Goal: Task Accomplishment & Management: Complete application form

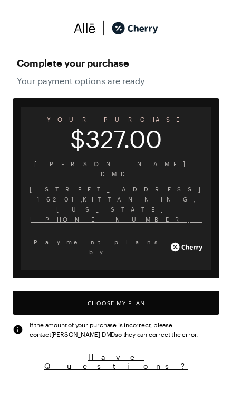
click at [126, 291] on button "Choose My Plan" at bounding box center [116, 303] width 207 height 24
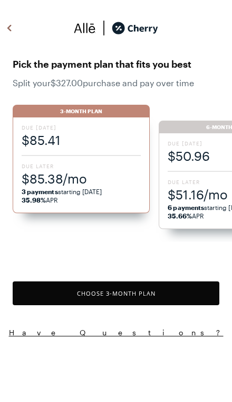
scroll to position [873, 0]
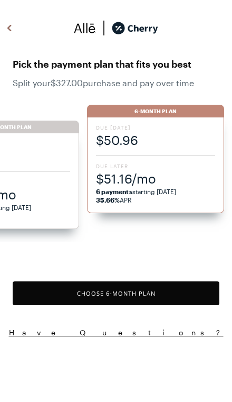
click at [162, 168] on span "Due Later" at bounding box center [155, 165] width 119 height 7
click at [147, 154] on div "Due [DATE] $50.96 Due Later $51.16/mo 6 payments starting [DATE] 35.66% APR" at bounding box center [155, 165] width 137 height 96
click at [146, 293] on button "Choose 6 -Month Plan" at bounding box center [116, 293] width 207 height 24
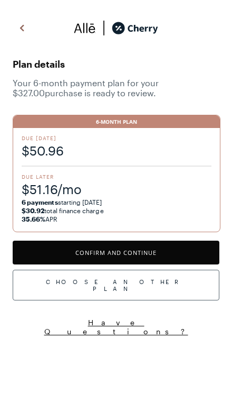
click at [155, 248] on button "Confirm and Continue" at bounding box center [116, 252] width 207 height 24
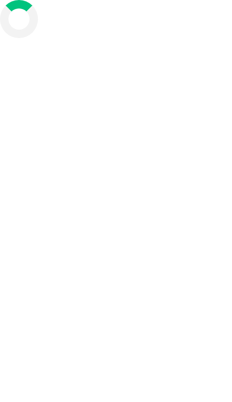
scroll to position [43, 0]
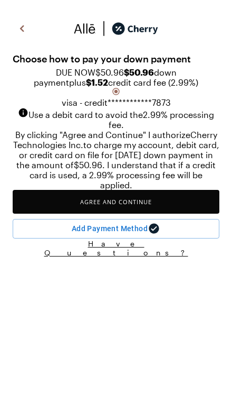
click at [148, 213] on button "Agree and Continue" at bounding box center [116, 202] width 207 height 24
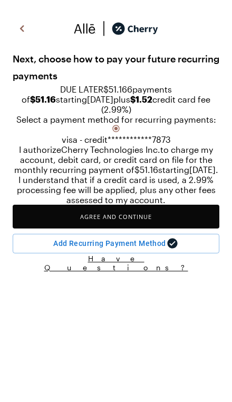
scroll to position [36, 0]
click at [148, 228] on button "Agree and Continue" at bounding box center [116, 216] width 207 height 24
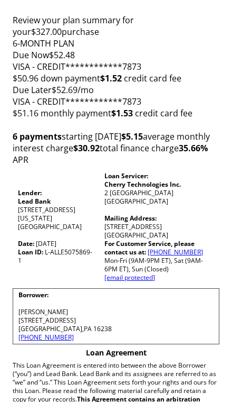
scroll to position [119, 0]
